Goal: Task Accomplishment & Management: Manage account settings

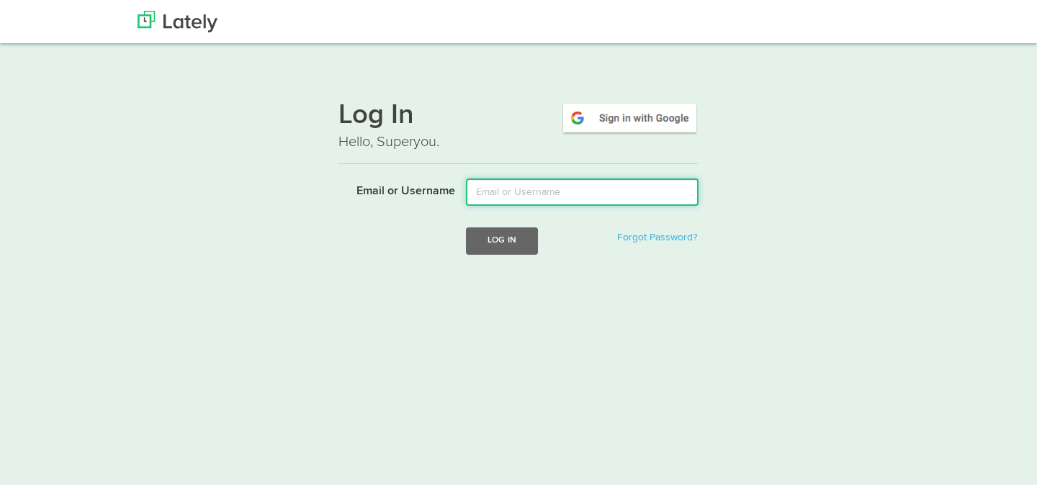
click at [512, 197] on input "Email or Username" at bounding box center [582, 192] width 233 height 27
type input "[EMAIL_ADDRESS][DOMAIN_NAME]"
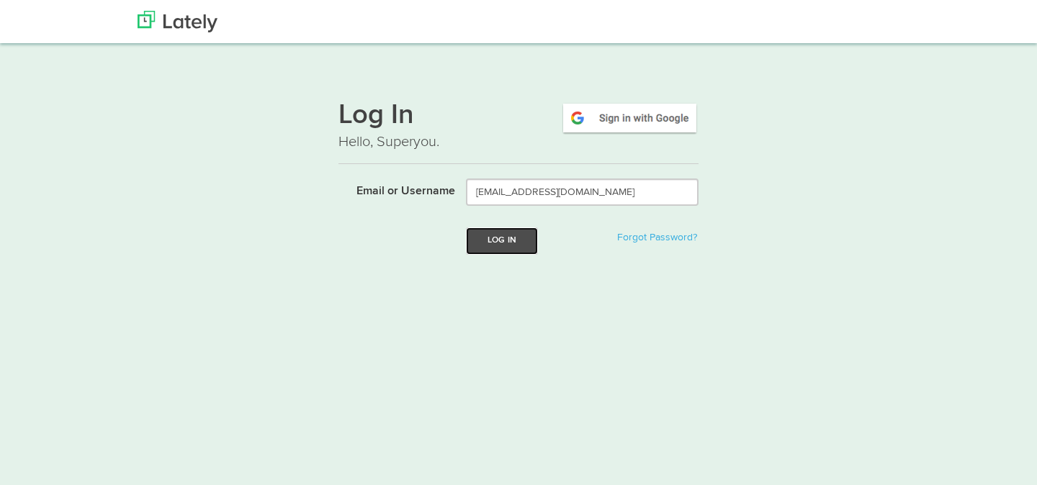
click at [497, 248] on button "Log In" at bounding box center [502, 240] width 72 height 27
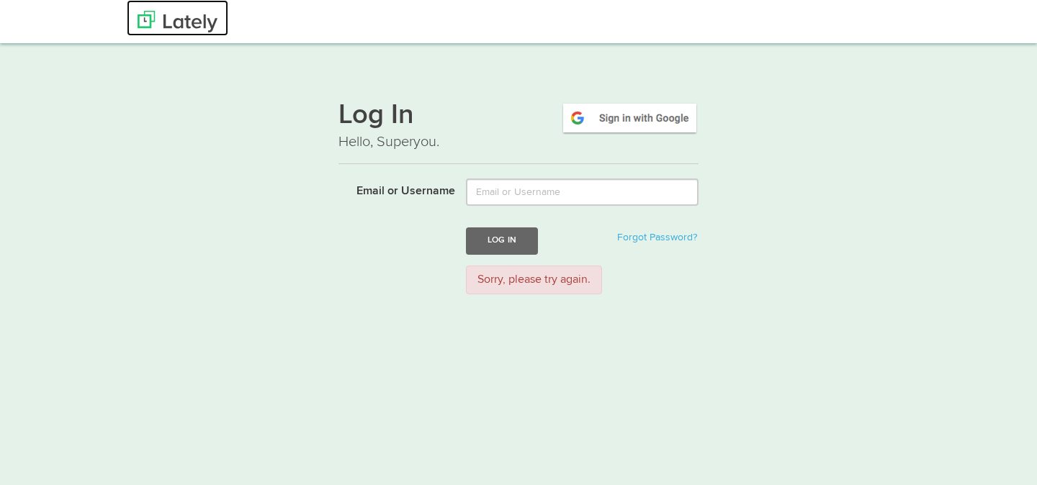
click at [167, 17] on img at bounding box center [177, 22] width 80 height 22
